Goal: Task Accomplishment & Management: Manage account settings

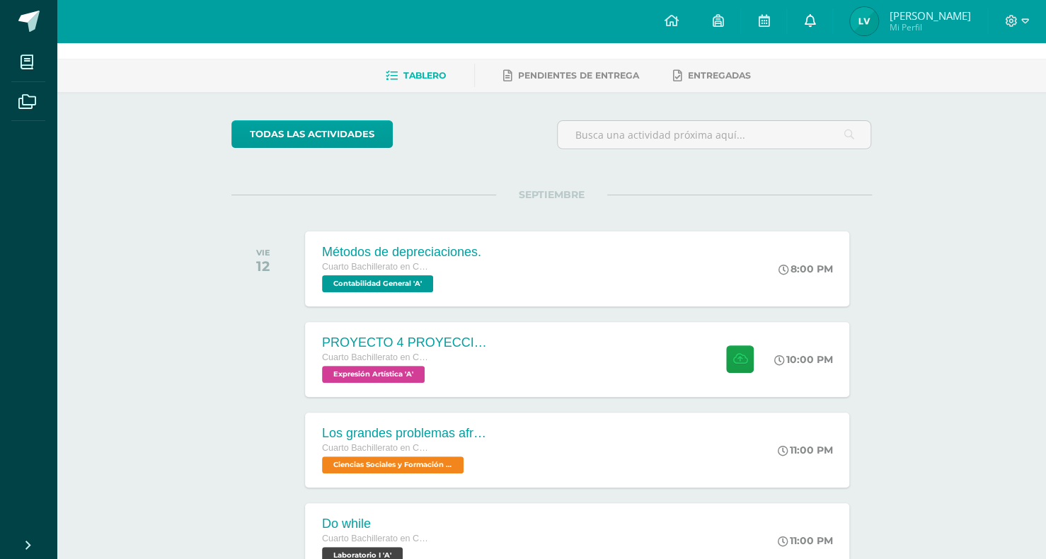
scroll to position [45, 0]
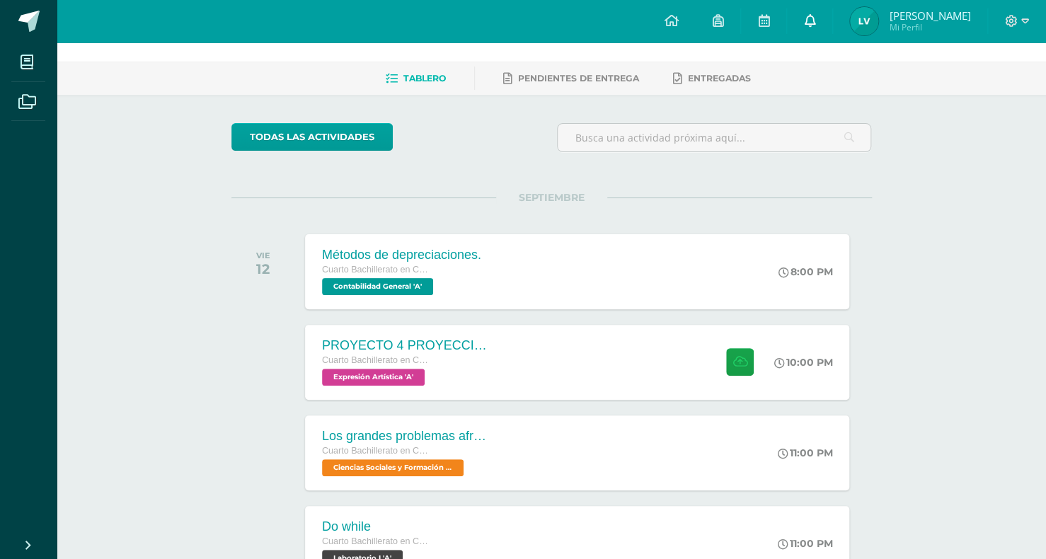
click at [827, 23] on link at bounding box center [809, 21] width 45 height 42
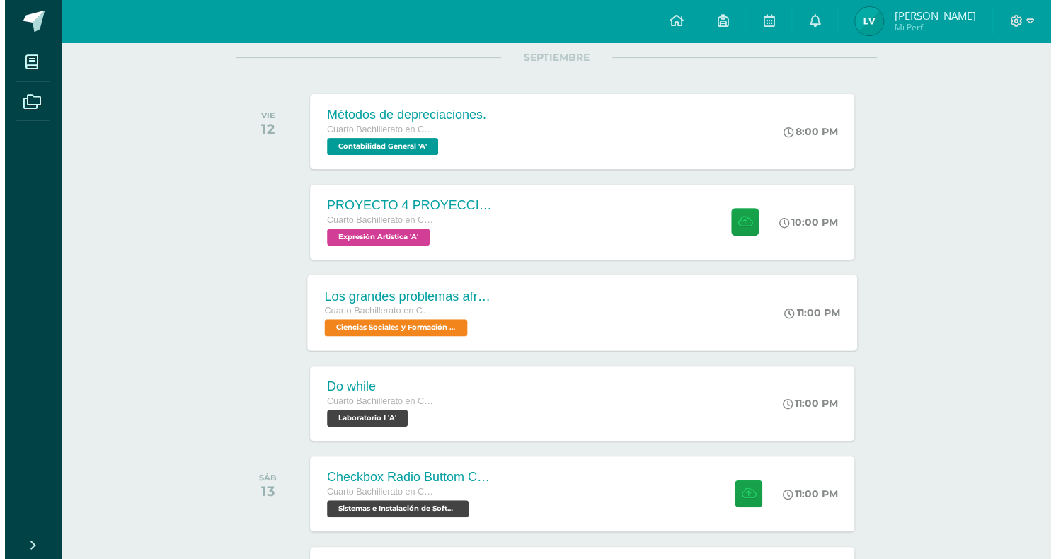
scroll to position [187, 0]
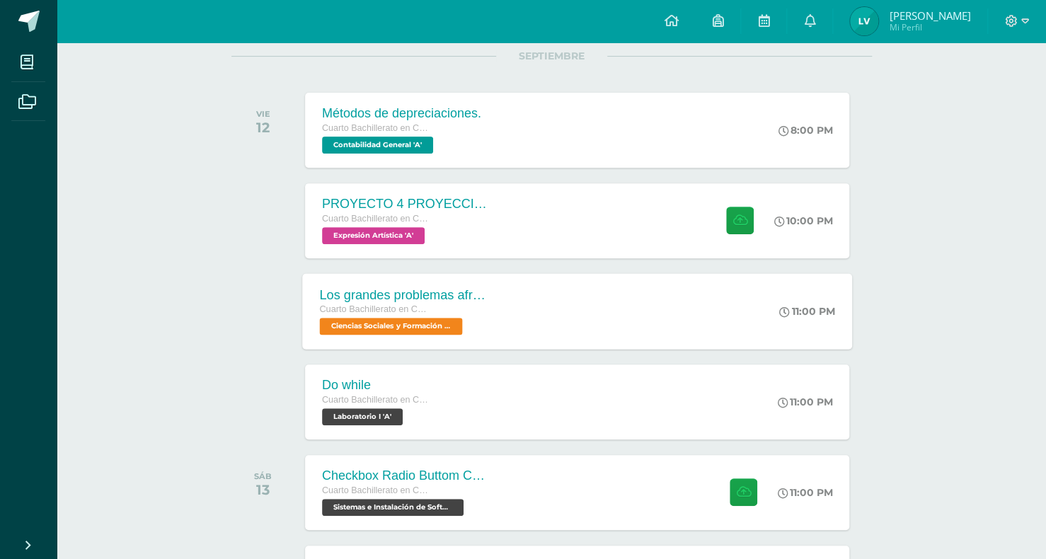
click at [509, 348] on div "Los grandes problemas afrontados Cuarto Bachillerato en CCLL con Orientación en…" at bounding box center [577, 311] width 550 height 76
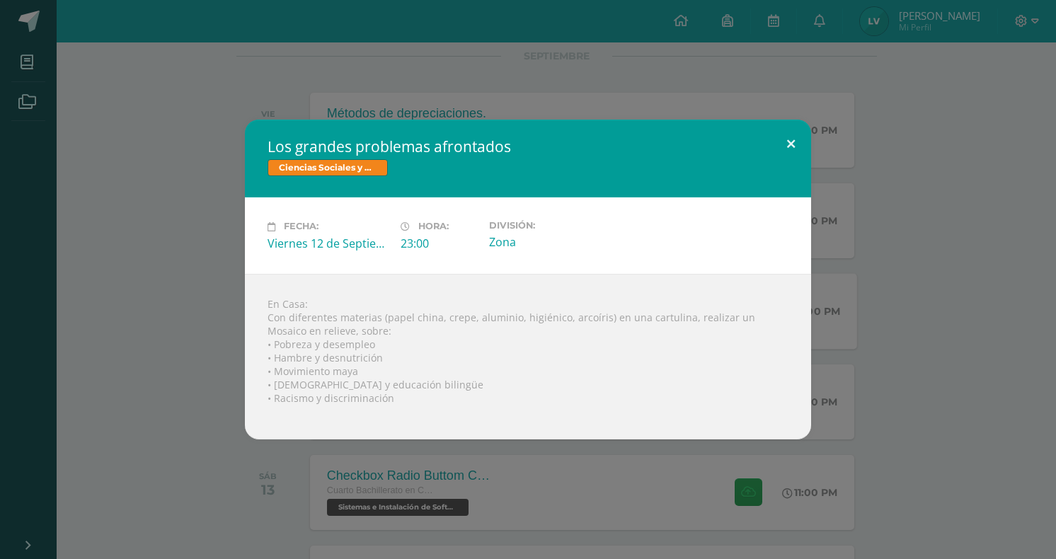
click at [801, 142] on button at bounding box center [791, 144] width 40 height 48
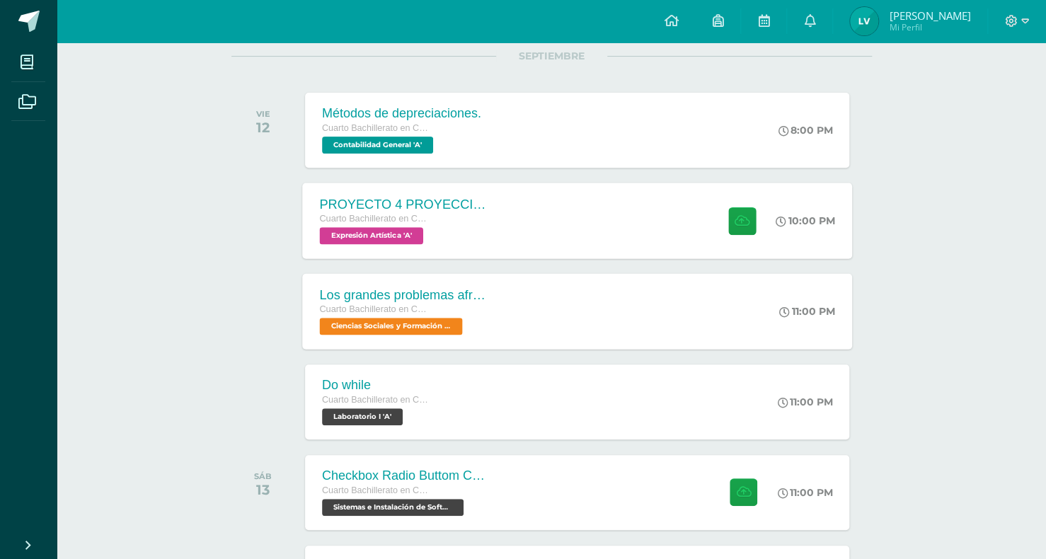
click at [600, 222] on div "PROYECTO 4 PROYECCION 2 Cuarto Bachillerato en CCLL con Orientación en Computac…" at bounding box center [577, 221] width 550 height 76
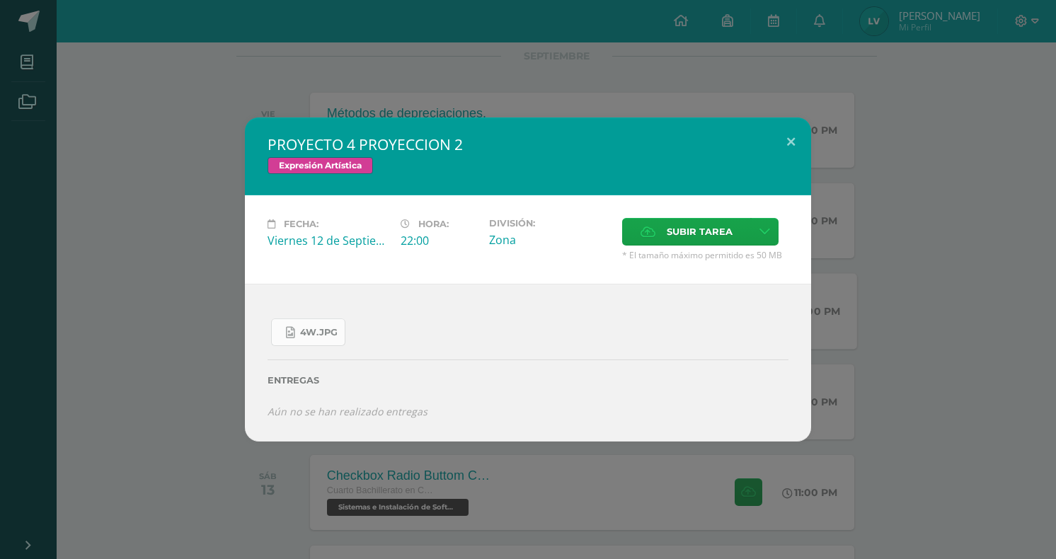
click at [320, 333] on span "4W.jpg" at bounding box center [319, 332] width 38 height 11
